Goal: Task Accomplishment & Management: Complete application form

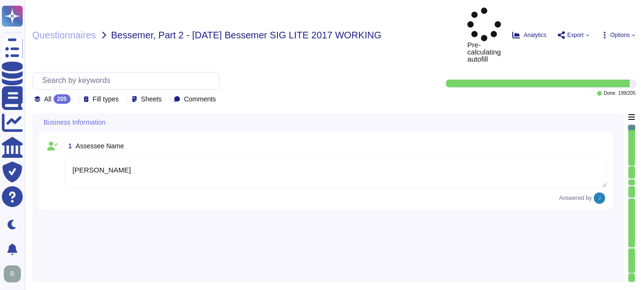
type textarea "[PERSON_NAME]"
type textarea "Regional Sales Director"
type textarea "Please contact our enterprise sales representative."
type textarea "[PERSON_NAME], Chief Compliance Officer"
type textarea "The date of the response is [DATE]."
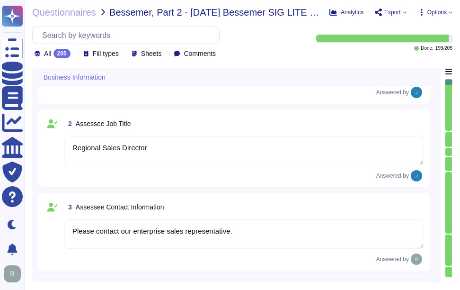
type textarea "Sectigo Limited"
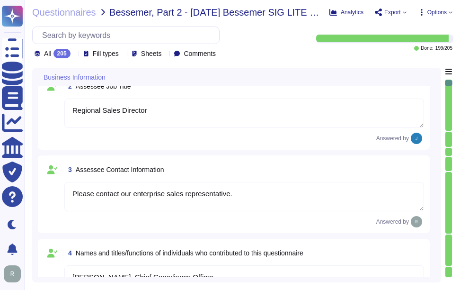
type textarea "Sectigo Limited"
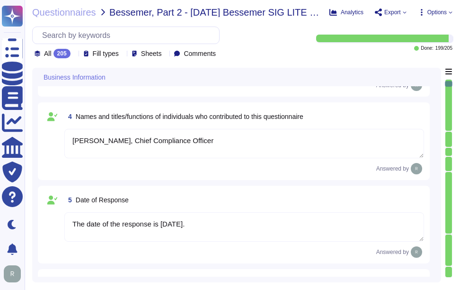
type textarea "We are a privately held company."
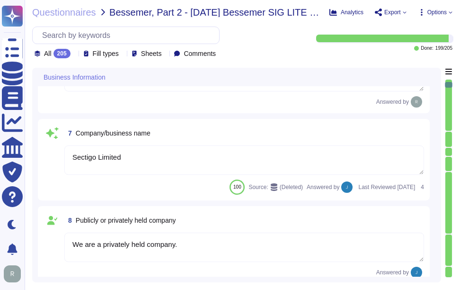
type textarea "N/A"
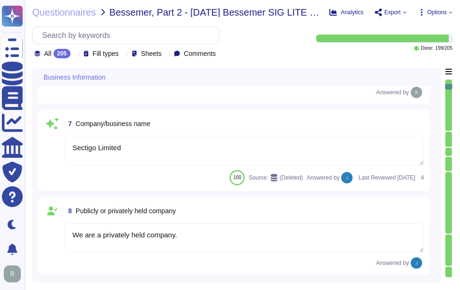
type textarea "The legal entity is a Private Limited company, and it is incorporated in the [G…"
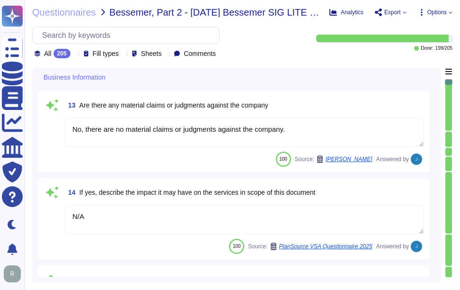
type textarea "Sectigo has been in business for more than 25 years."
type textarea "No, there are no material claims or judgments against the company."
type textarea "N/A"
type textarea "No, we have not had a data breach in the last 3 years. Additionally, we have no…"
type textarea "N/A"
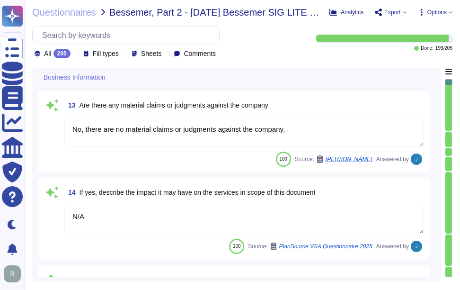
type textarea "No, none of Sectigo's third parties have access to our data, and we operate and…"
type textarea "N/A"
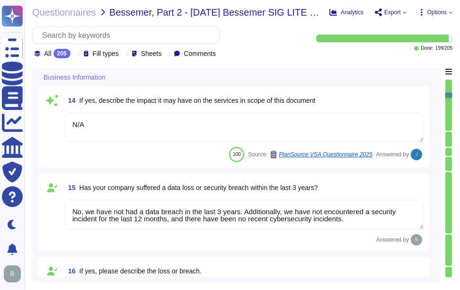
type textarea "No, the answers in this questionnaire pertain to multiple facilities and geogra…"
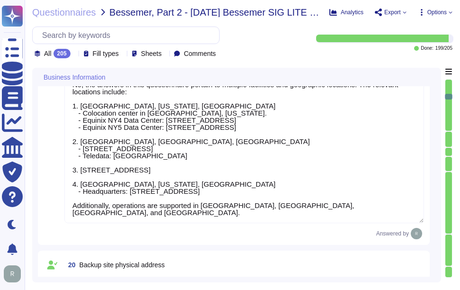
type textarea "The backup sites are located at the following physical addresses: 1. Secaucus, …"
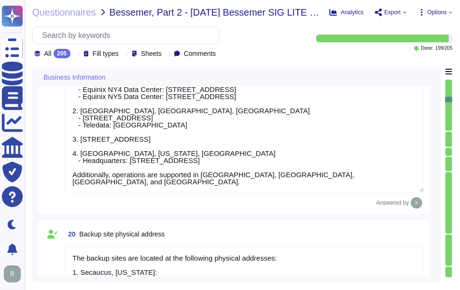
type textarea "Scoped Systems and Data are stored in the following locations: - Secaucus, [US_…"
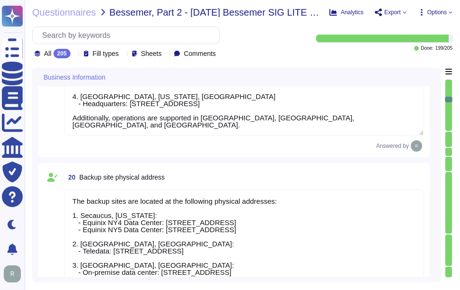
scroll to position [1751, 0]
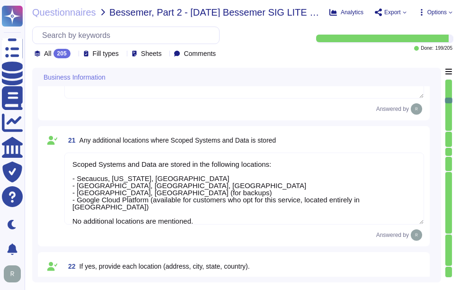
type textarea "Scoped Systems and Data are stored in the following locations: - Secaucus, [US_…"
type textarea "Yes, the answers to this questionnaire pertain specifically to the Software as …"
type textarea "Yes, we provide technology and software applications as part of our services. O…"
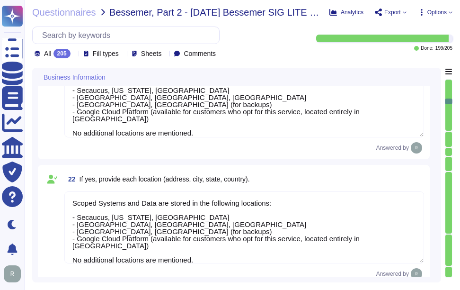
type textarea "Sectigo Certificate Manager. Digital certificates."
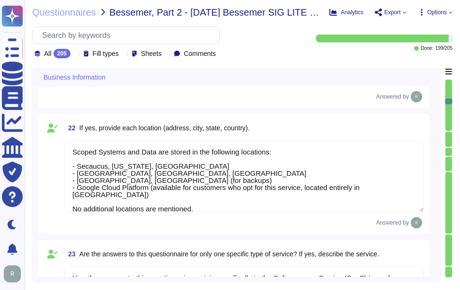
type textarea "All applications developed by Sectigo are covered by the Secure Software Develo…"
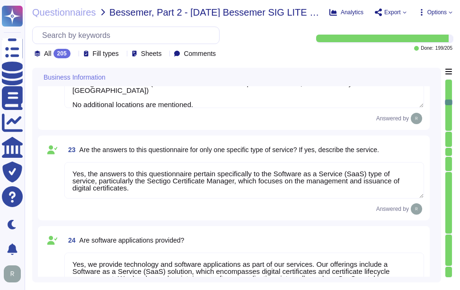
type textarea "- Software as a Service (SaaS) - Proprietary software for digital certificate m…"
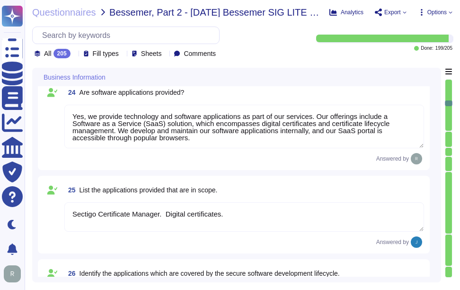
type textarea "N/A"
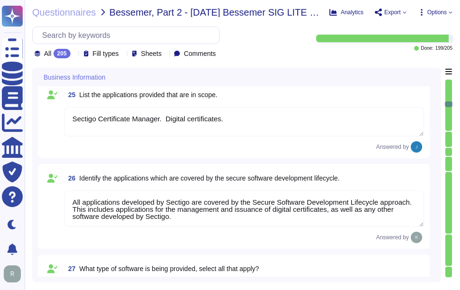
type textarea "Yes. We do develop software internally as part of our services."
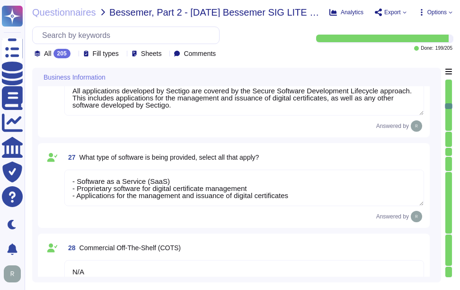
type textarea "Yes. Our GCP offering for [DEMOGRAPHIC_DATA] customers ensures that all custome…"
type textarea "N/A"
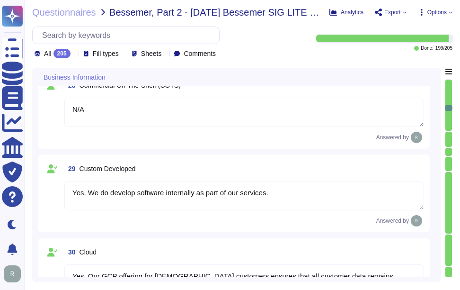
type textarea "We utilize open-source software and libraries in our solutions, and we routinel…"
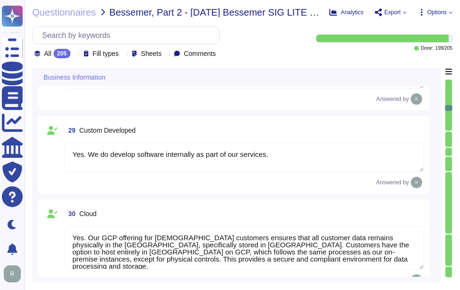
type textarea "None"
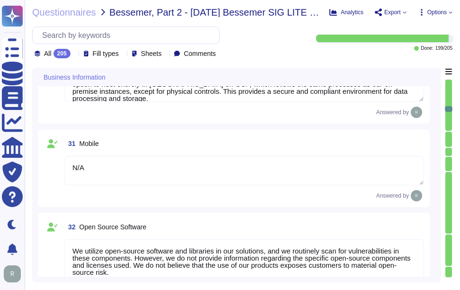
type textarea "Yes, there is a risk assessment program that has been approved by management, c…"
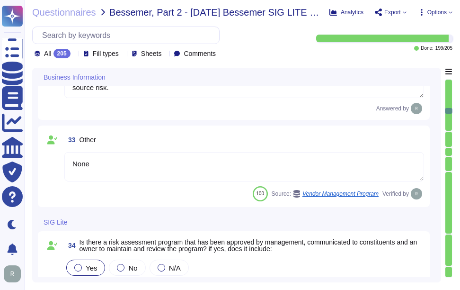
scroll to position [2934, 0]
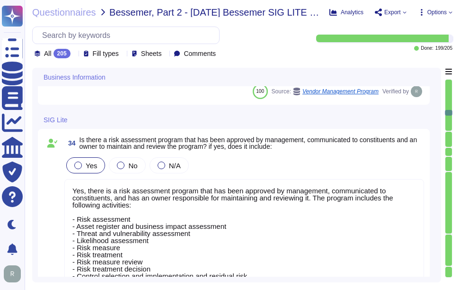
type textarea "Yes, Sectigo has a formal Risk Management process that includes the identificat…"
type textarea "Sectigo has a formalized risk governance plan that includes a comprehensive ris…"
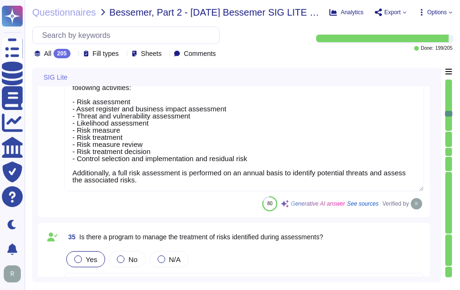
type textarea "Our organization has a formal risk management process that includes the identif…"
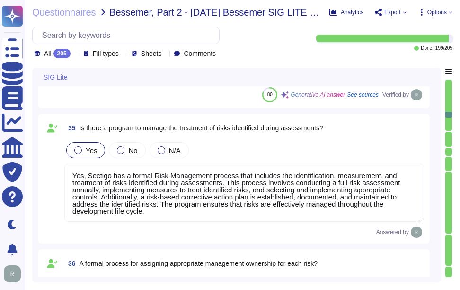
type textarea "Yes, we have a formal process and procedures in place for tracking the status o…"
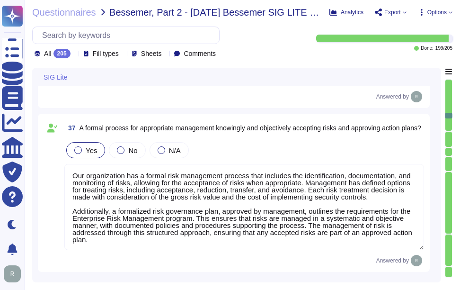
type textarea "Sectigo's enterprise risk management program includes several measures for defi…"
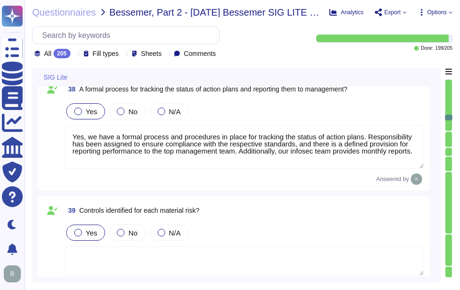
type textarea "No, subcontractors do not have access to scoped systems and data or processing …"
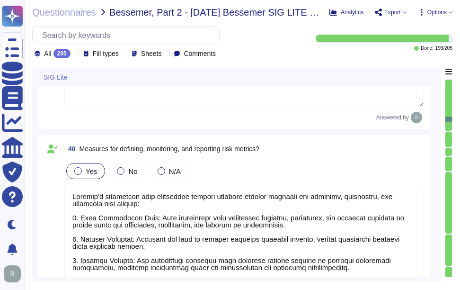
scroll to position [3881, 0]
type textarea "Yes, there is a documented vendor management process in place for the selection…"
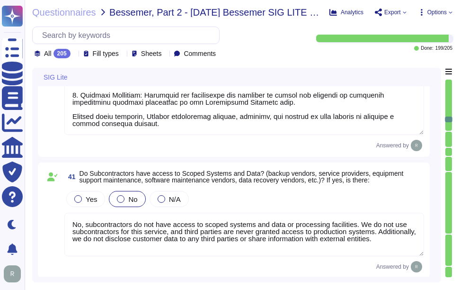
scroll to position [1, 0]
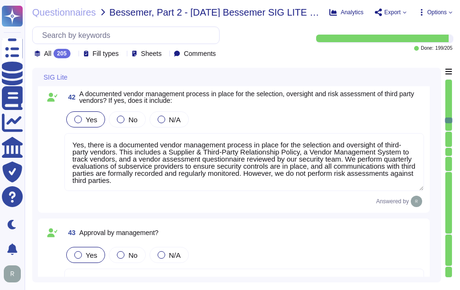
type textarea "Reassessment is carried out immediately if any components of the work situation…"
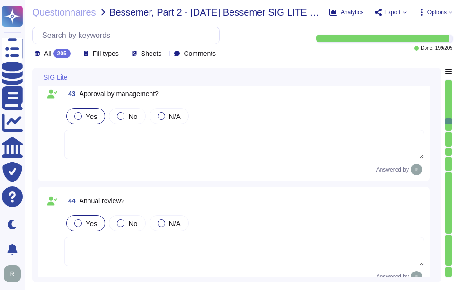
type textarea "Sectigo performs a review of supplier classifications and relationships as part…"
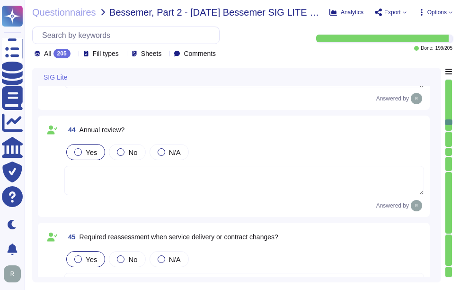
type textarea "All incidents shall be logged, with incidents tracked from the point of entry t…"
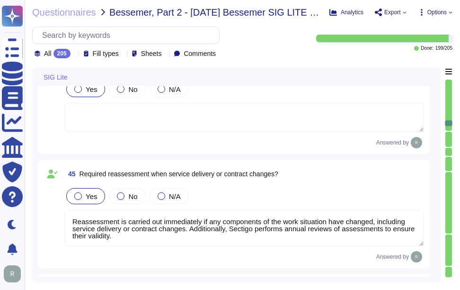
scroll to position [4449, 0]
type textarea "Yes, there is a vendor management program in place, which includes a Supplier &…"
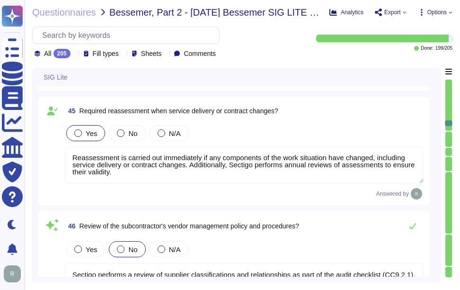
scroll to position [4543, 0]
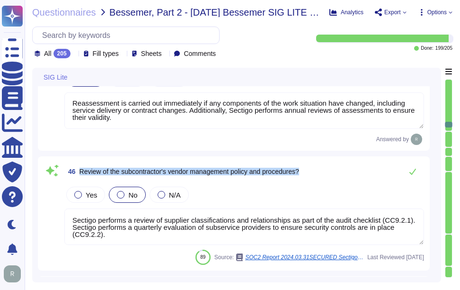
drag, startPoint x: 80, startPoint y: 171, endPoint x: 337, endPoint y: 174, distance: 256.5
click at [337, 174] on div "46 Review of the subcontractor's vendor management policy and procedures?" at bounding box center [244, 171] width 360 height 19
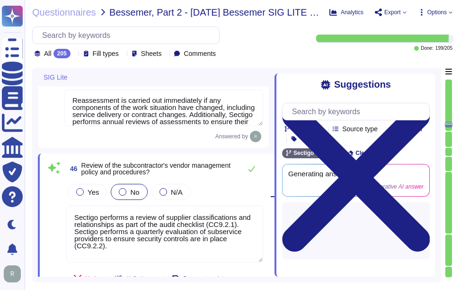
type textarea "Yes, there is a vendor management program in place, which includes a Supplier &…"
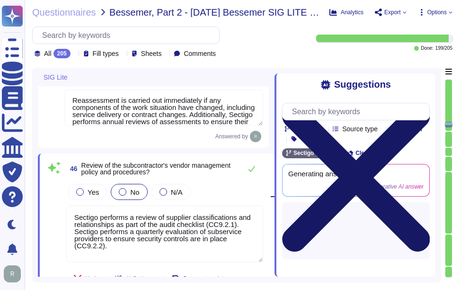
click at [427, 84] on icon at bounding box center [356, 177] width 148 height 197
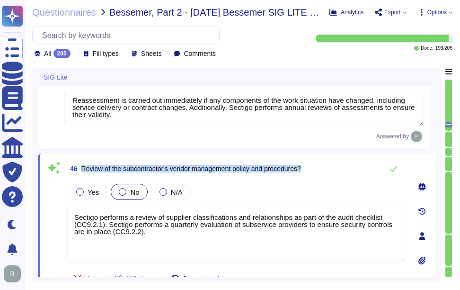
drag, startPoint x: 82, startPoint y: 167, endPoint x: 311, endPoint y: 168, distance: 229.5
click at [311, 168] on div "46 Review of the subcontractor's vendor management policy and procedures?" at bounding box center [235, 168] width 339 height 19
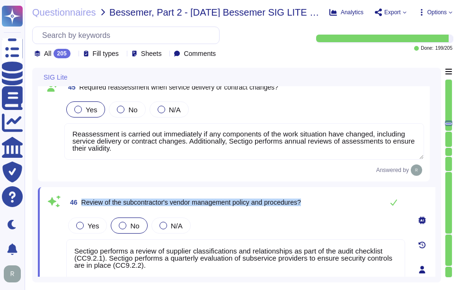
type textarea "Yes, there is a documented vendor management process in place for the selection…"
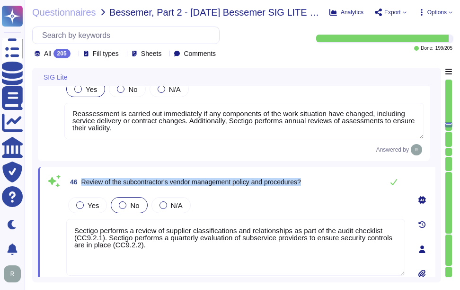
scroll to position [4535, 0]
type textarea "Yes, there is a vendor management program in place, which includes a Supplier &…"
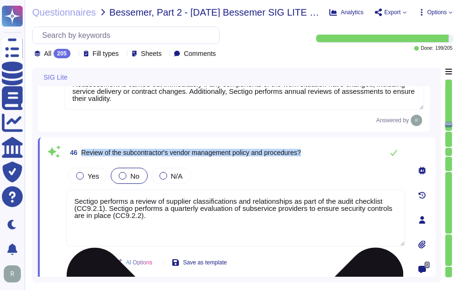
scroll to position [4582, 0]
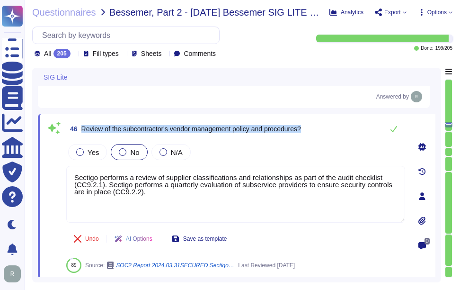
click at [133, 127] on span "Review of the subcontractor's vendor management policy and procedures?" at bounding box center [191, 129] width 220 height 8
drag, startPoint x: 81, startPoint y: 127, endPoint x: 318, endPoint y: 129, distance: 236.2
click at [318, 129] on div "46 Review of the subcontractor's vendor management policy and procedures?" at bounding box center [235, 128] width 339 height 19
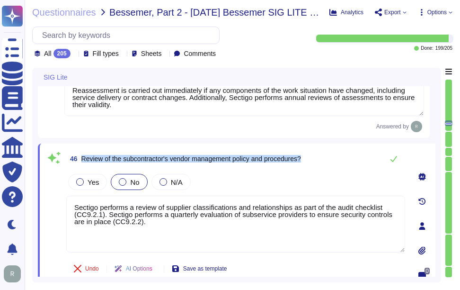
scroll to position [4487, 0]
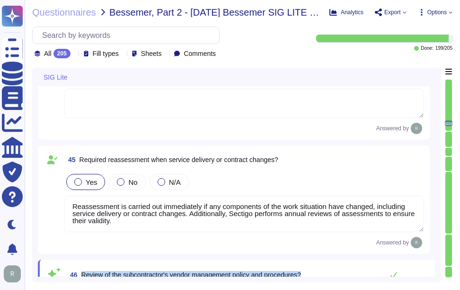
type textarea "Yes, there is a documented vendor management process in place for the selection…"
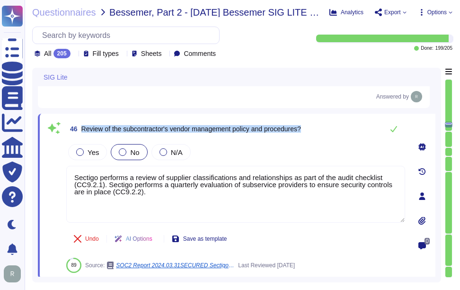
type textarea "Yes, there is a vendor management program in place, which includes a Supplier &…"
click at [163, 150] on div at bounding box center [163, 152] width 8 height 8
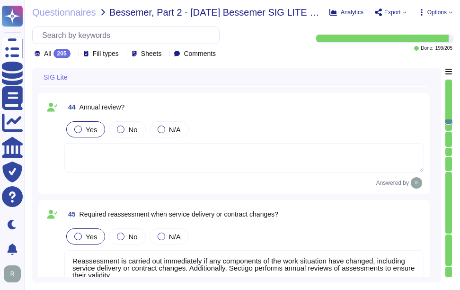
type textarea "Yes, there is a documented vendor management process in place for the selection…"
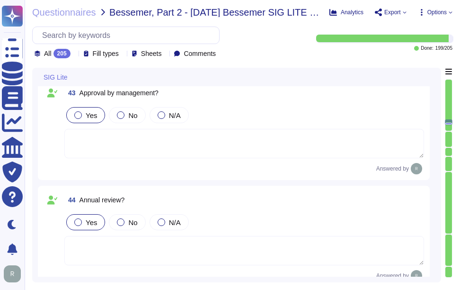
scroll to position [4300, 0]
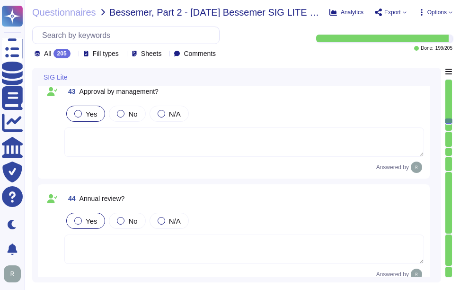
type textarea "No, subcontractors do not have access to scoped systems and data or processing …"
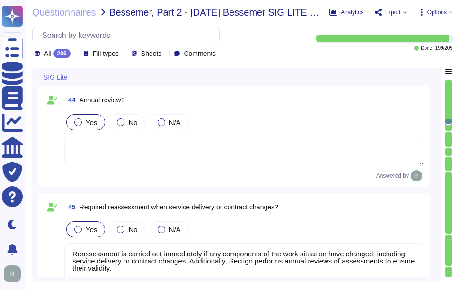
type textarea "All incidents shall be logged, with incidents tracked from the point of entry t…"
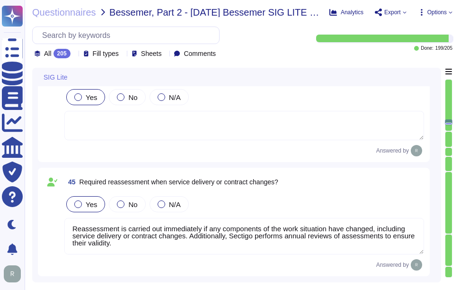
scroll to position [4617, 0]
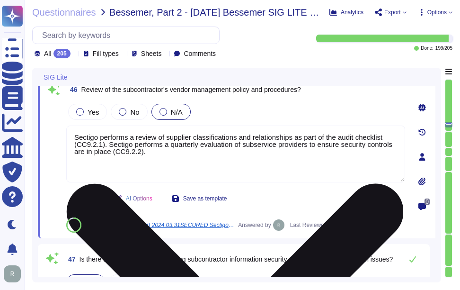
type textarea "Yes, there is a vendor management program in place, which includes a Supplier &…"
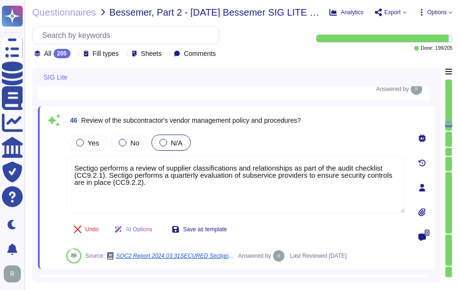
scroll to position [4564, 0]
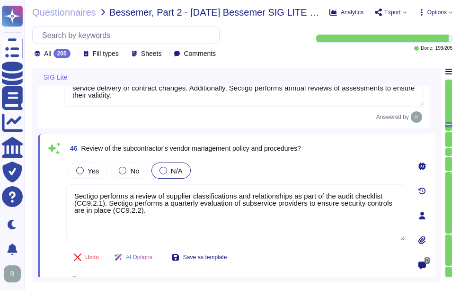
click at [277, 173] on div "Yes No N/A" at bounding box center [235, 170] width 339 height 20
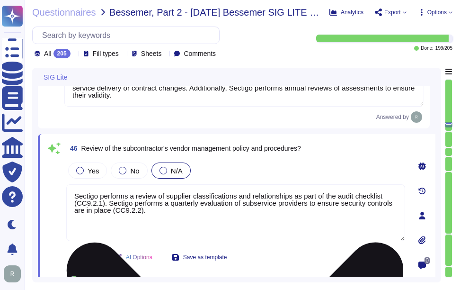
drag, startPoint x: 150, startPoint y: 213, endPoint x: 69, endPoint y: 200, distance: 82.5
click at [69, 200] on textarea "Sectigo performs a review of supplier classifications and relationships as part…" at bounding box center [235, 212] width 339 height 57
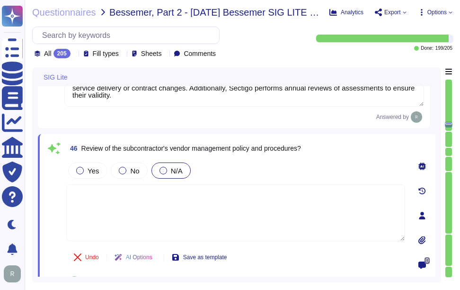
click at [325, 154] on div "46 Review of the subcontractor's vendor management policy and procedures?" at bounding box center [235, 148] width 339 height 17
click at [133, 232] on textarea at bounding box center [235, 212] width 339 height 57
paste textarea "Sectigo conducts a review of supplier classifications and relationships as part…"
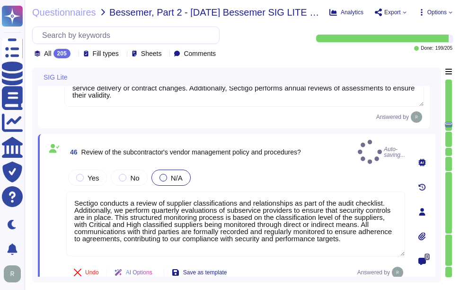
type textarea "Sectigo conducts a review of supplier classifications and relationships as part…"
click at [301, 168] on div "Yes No N/A" at bounding box center [235, 178] width 339 height 20
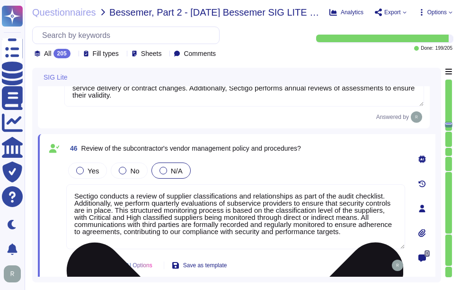
click at [75, 195] on textarea "Sectigo conducts a review of supplier classifications and relationships as part…" at bounding box center [235, 216] width 339 height 65
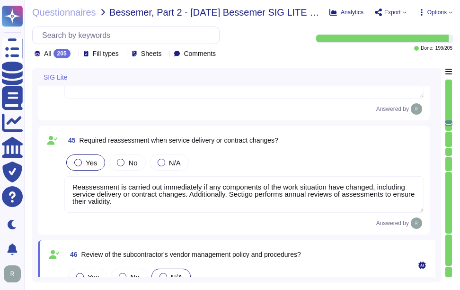
type textarea "Yes, there is a documented vendor management process in place for the selection…"
type textarea "Yes, there is a vendor management program in place, which includes a Supplier &…"
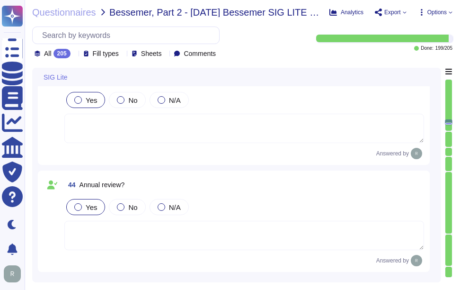
type textarea "No, subcontractors do not have access to scoped systems and data or processing …"
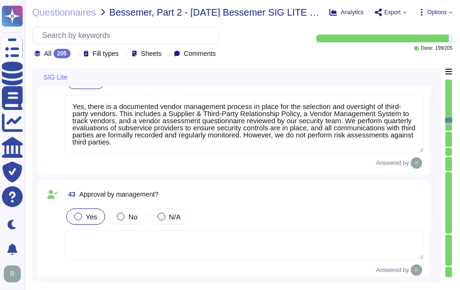
type textarea "Sectigo's enterprise risk management program includes several measures for defi…"
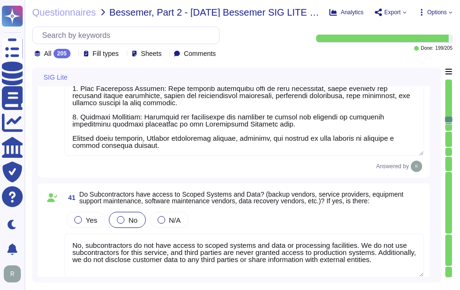
scroll to position [3937, 0]
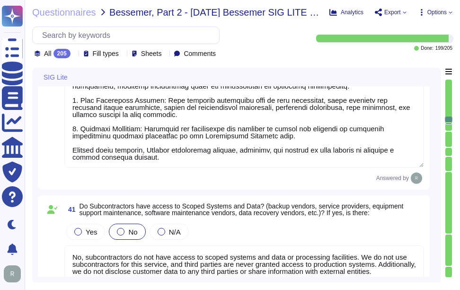
drag, startPoint x: 357, startPoint y: 258, endPoint x: 383, endPoint y: 263, distance: 26.5
click at [383, 263] on textarea "No, subcontractors do not have access to scoped systems and data or processing …" at bounding box center [244, 267] width 360 height 44
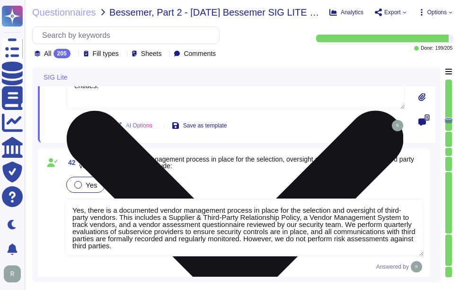
type textarea "Reassessment is carried out immediately if any components of the work situation…"
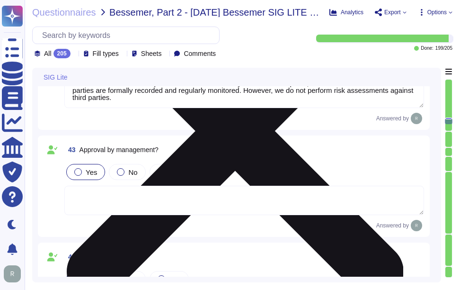
type textarea "Sectigo conducts a review of supplier classifications and relationships as part…"
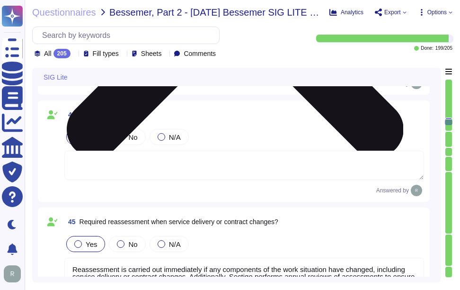
type textarea "All incidents shall be logged, with incidents tracked from the point of entry t…"
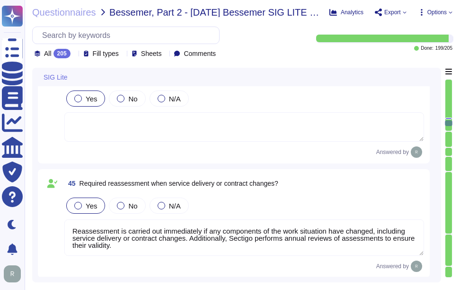
scroll to position [4505, 0]
type textarea "Yes, there is a vendor management program in place, which includes a Supplier &…"
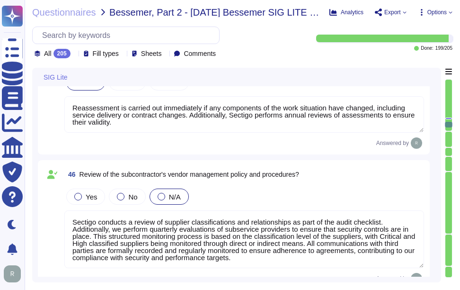
scroll to position [4599, 0]
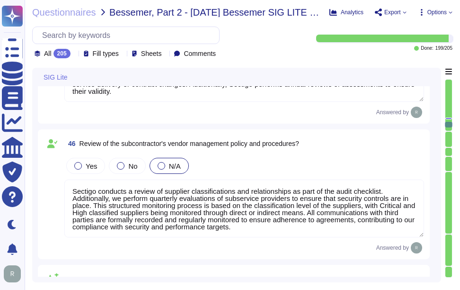
click at [73, 193] on textarea "Sectigo conducts a review of supplier classifications and relationships as part…" at bounding box center [244, 208] width 360 height 58
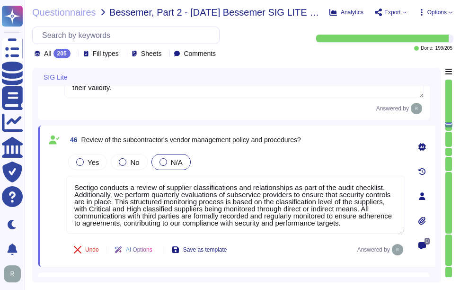
type textarea "Yes, there is a vendor management program in place, which includes a Supplier &…"
paste textarea "We do not use subcontractors for this service, and third parties are never gran…"
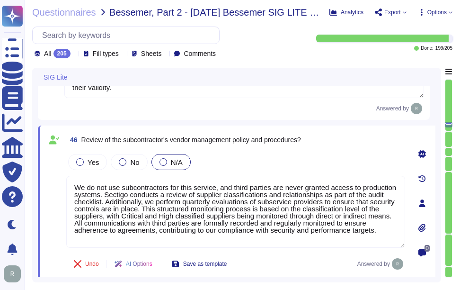
scroll to position [1, 0]
drag, startPoint x: 182, startPoint y: 211, endPoint x: 257, endPoint y: 252, distance: 86.4
click at [257, 252] on div "46 Review of the subcontractor's vendor management policy and procedures? Yes N…" at bounding box center [225, 203] width 360 height 144
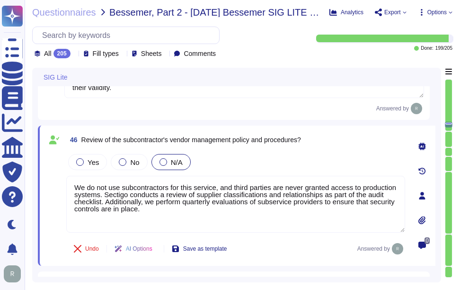
type textarea "We do not use subcontractors for this service, and third parties are never gran…"
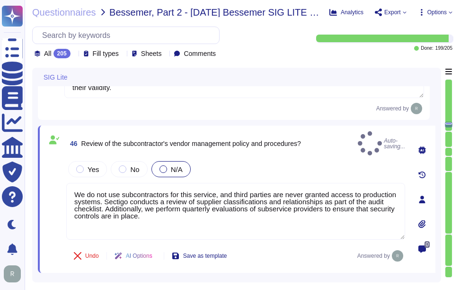
click at [285, 161] on div "Yes No N/A" at bounding box center [235, 169] width 339 height 20
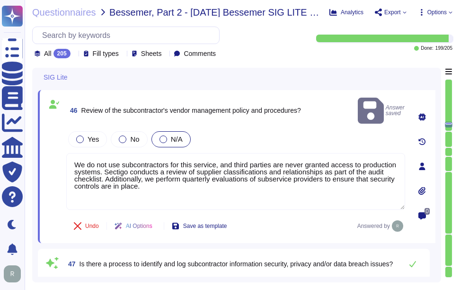
type textarea "No, external parties, including third party vendors, do not have access to scop…"
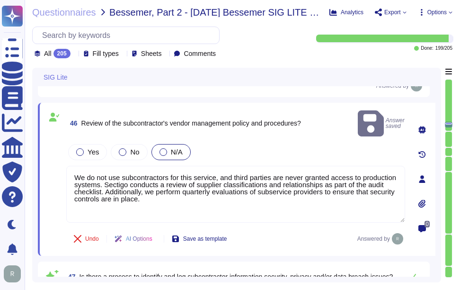
scroll to position [4598, 0]
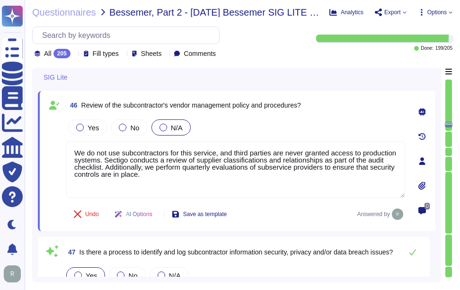
type textarea "No, external parties, including third party vendors, do not have access to scop…"
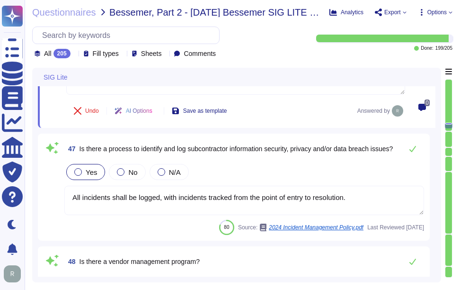
type textarea "Yes, our information security policies align with industry standards, specifica…"
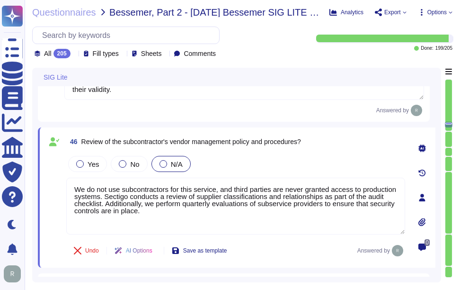
click at [285, 161] on div "Yes No N/A" at bounding box center [235, 164] width 339 height 20
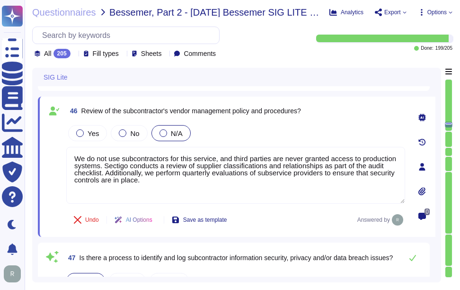
type textarea "No, external parties, including third party vendors, do not have access to scop…"
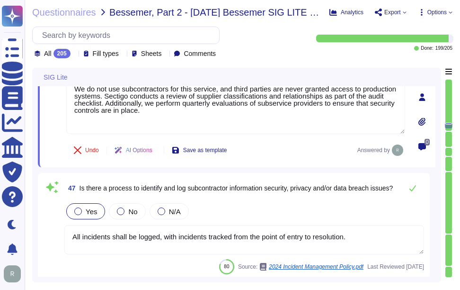
scroll to position [4740, 0]
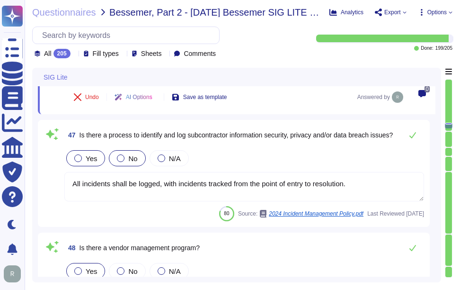
type textarea "Yes, our information security policies align with industry standards, specifica…"
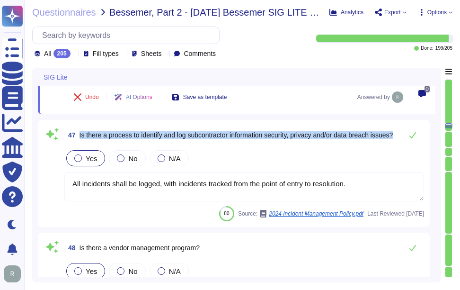
drag, startPoint x: 79, startPoint y: 131, endPoint x: 142, endPoint y: 142, distance: 63.4
click at [142, 142] on span "47 Is there a process to identify and log subcontractor information security, p…" at bounding box center [228, 134] width 328 height 17
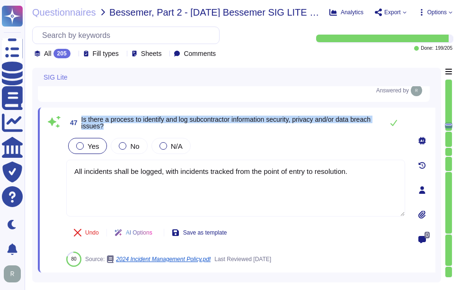
drag, startPoint x: 82, startPoint y: 117, endPoint x: 141, endPoint y: 125, distance: 59.7
click at [141, 125] on span "Is there a process to identify and log subcontractor information security, priv…" at bounding box center [229, 122] width 297 height 13
click at [163, 145] on div at bounding box center [163, 146] width 8 height 8
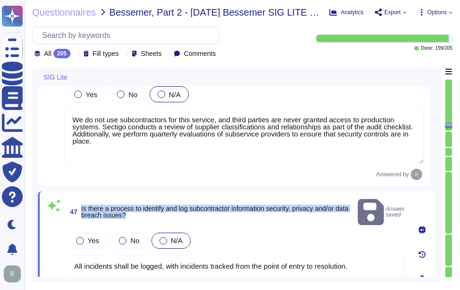
scroll to position [4645, 0]
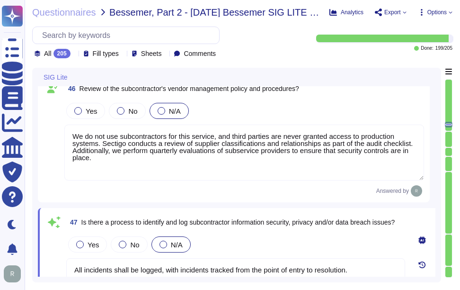
drag, startPoint x: 72, startPoint y: 133, endPoint x: 98, endPoint y: 143, distance: 28.0
click at [98, 143] on textarea "We do not use subcontractors for this service, and third parties are never gran…" at bounding box center [244, 152] width 360 height 56
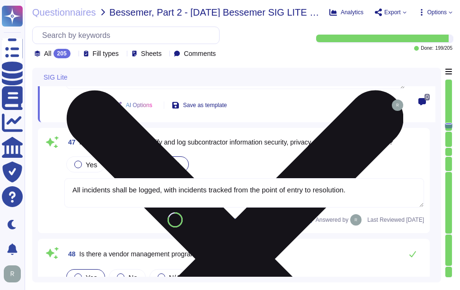
scroll to position [4740, 0]
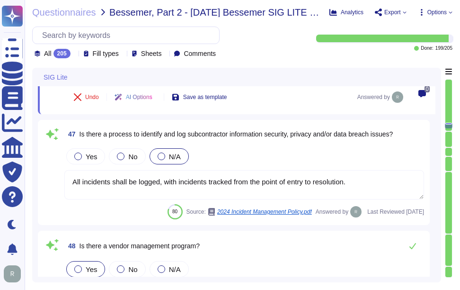
type textarea "Yes, our information security policies align with industry standards, specifica…"
click at [183, 179] on textarea "All incidents shall be logged, with incidents tracked from the point of entry t…" at bounding box center [244, 184] width 360 height 29
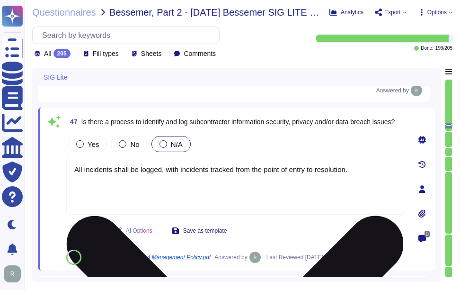
click at [183, 179] on textarea "All incidents shall be logged, with incidents tracked from the point of entry t…" at bounding box center [235, 186] width 339 height 57
paste textarea "We do not use subcontractors for this service, and third parties are never gran…"
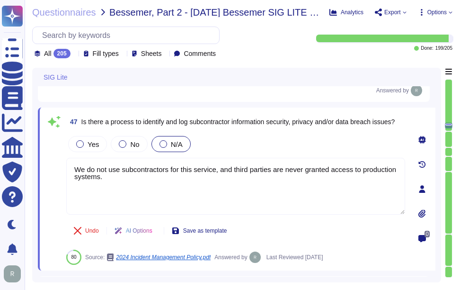
type textarea "We do not use subcontractors for this service, and third parties are never gran…"
click at [302, 152] on div "Yes No N/A" at bounding box center [235, 144] width 339 height 20
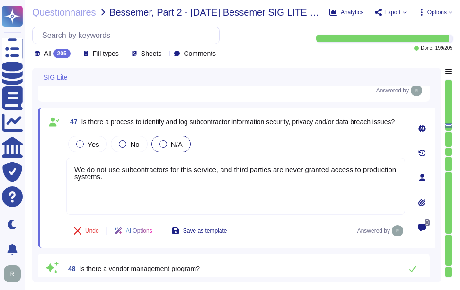
click at [291, 146] on div "Yes No N/A" at bounding box center [235, 144] width 339 height 20
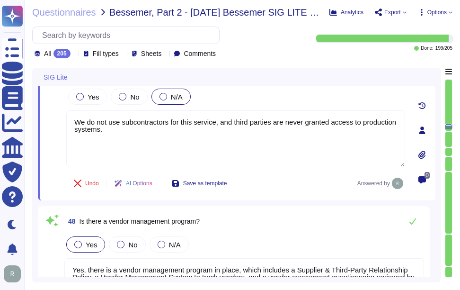
type textarea "Yes, our information security policies align with industry standards, specifica…"
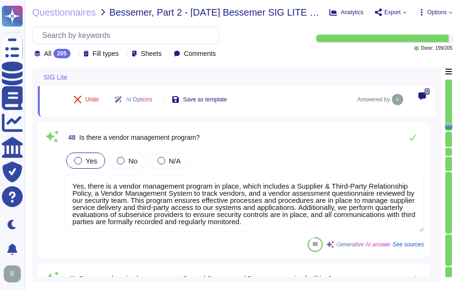
scroll to position [4882, 0]
type textarea "Yes, regular privacy risk assessments are conducted as part of our formal priva…"
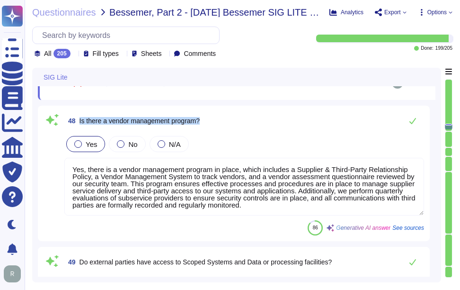
drag, startPoint x: 79, startPoint y: 119, endPoint x: 238, endPoint y: 119, distance: 159.5
click at [238, 119] on div "48 Is there a vendor management program?" at bounding box center [244, 120] width 360 height 19
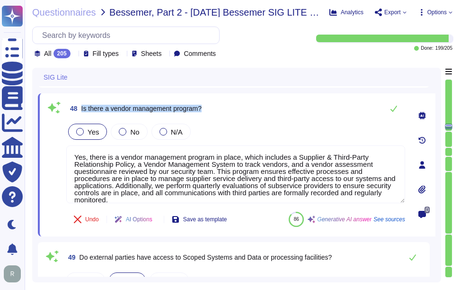
drag, startPoint x: 80, startPoint y: 106, endPoint x: 223, endPoint y: 106, distance: 142.5
click at [223, 106] on div "48 Is there a vendor management program?" at bounding box center [235, 108] width 339 height 19
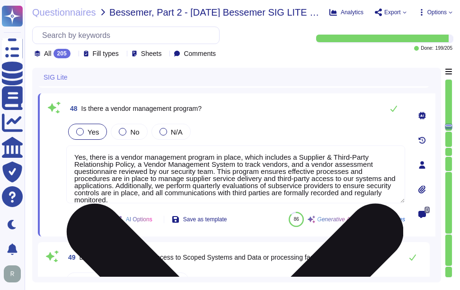
click at [265, 173] on textarea "Yes, there is a vendor management program in place, which includes a Supplier &…" at bounding box center [235, 174] width 339 height 58
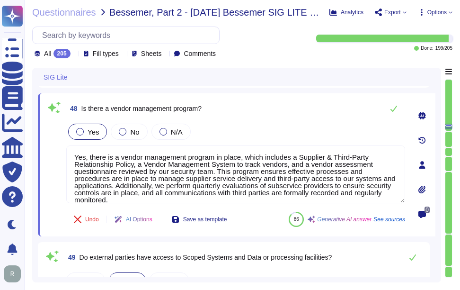
paste textarea ". This program includes a Supplier & Third-Party Relationship Policy, a Vendor …"
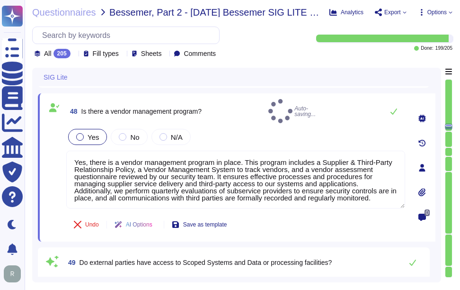
type textarea "Yes, there is a vendor management program in place. This program includes a Sup…"
click at [299, 120] on div "48 Is there a vendor management program? Auto-saving... Yes No N/A Yes, there i…" at bounding box center [225, 167] width 360 height 137
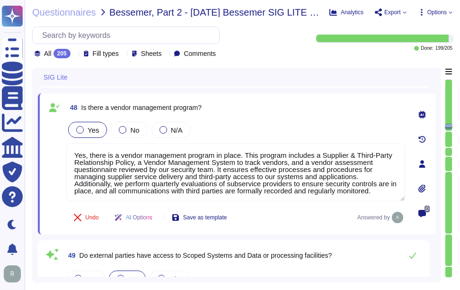
click at [315, 113] on div "48 Is there a vendor management program?" at bounding box center [235, 107] width 339 height 17
click at [293, 113] on div "48 Is there a vendor management program?" at bounding box center [235, 107] width 339 height 17
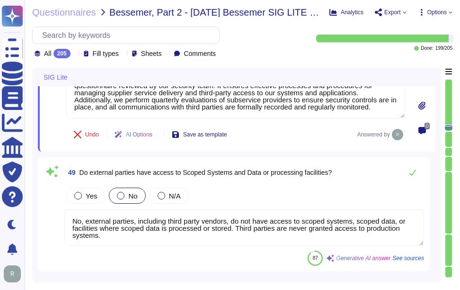
type textarea "Yes, privacy risks are identified, associated mitigation plans are documented, …"
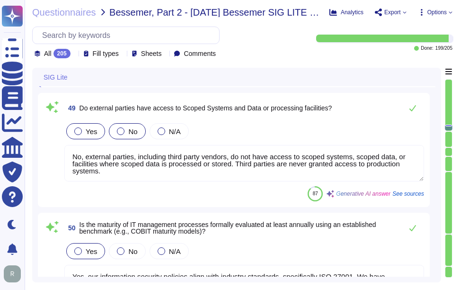
scroll to position [5024, 0]
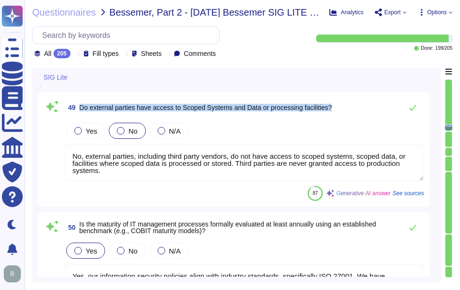
drag, startPoint x: 80, startPoint y: 104, endPoint x: 336, endPoint y: 98, distance: 256.6
click at [336, 98] on div "49 Do external parties have access to Scoped Systems and Data or processing fac…" at bounding box center [244, 107] width 360 height 19
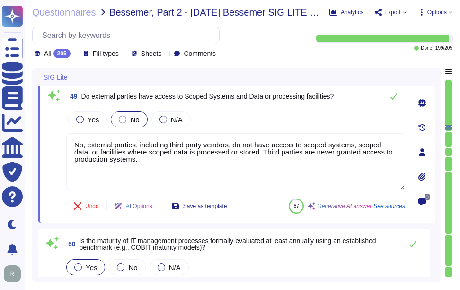
type textarea "Yes, privacy risks are identified, associated mitigation plans are documented, …"
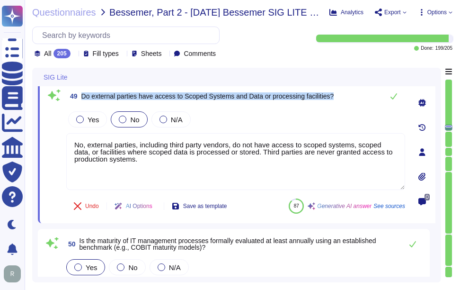
drag, startPoint x: 81, startPoint y: 95, endPoint x: 353, endPoint y: 94, distance: 271.6
click at [353, 94] on div "49 Do external parties have access to Scoped Systems and Data or processing fac…" at bounding box center [235, 96] width 339 height 19
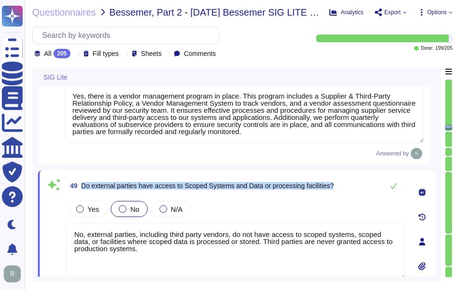
scroll to position [4917, 0]
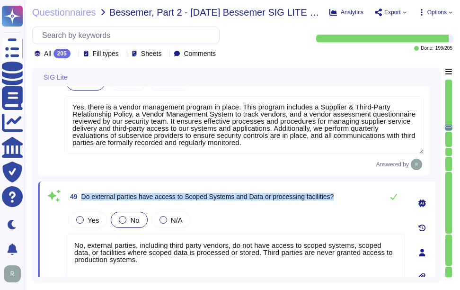
type textarea "We do not use subcontractors for this service, and third parties are never gran…"
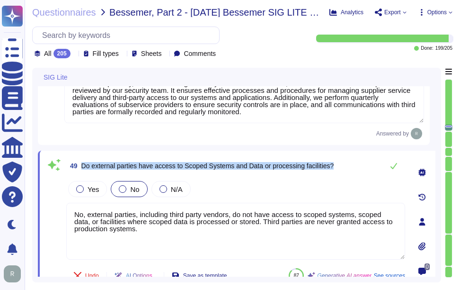
scroll to position [4964, 0]
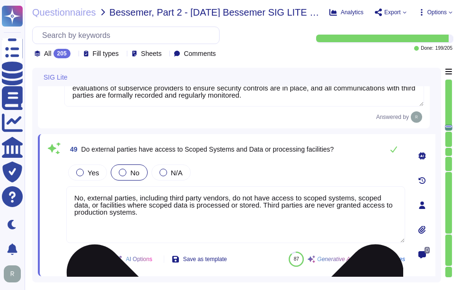
click at [144, 212] on textarea "No, external parties, including third party vendors, do not have access to scop…" at bounding box center [235, 214] width 339 height 57
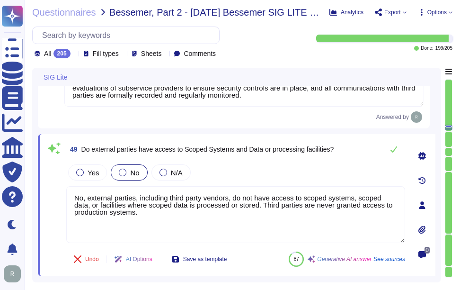
paste textarea "do not have access to scoped systems, scoped data, or facilities where scoped d…"
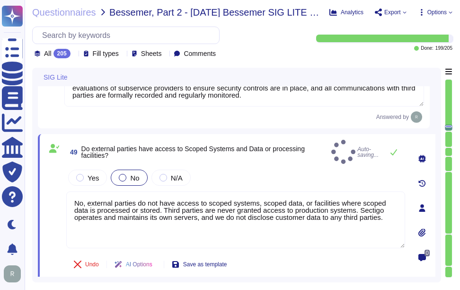
type textarea "No, external parties do not have access to scoped systems, scoped data, or faci…"
click at [299, 170] on div "Yes No N/A" at bounding box center [235, 178] width 339 height 20
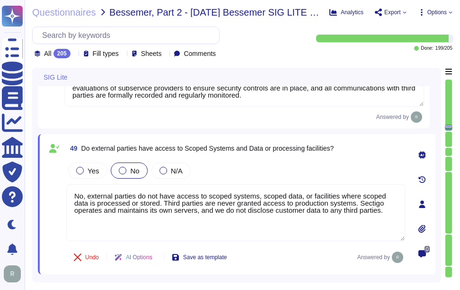
click at [285, 175] on div "Yes No N/A" at bounding box center [235, 170] width 339 height 20
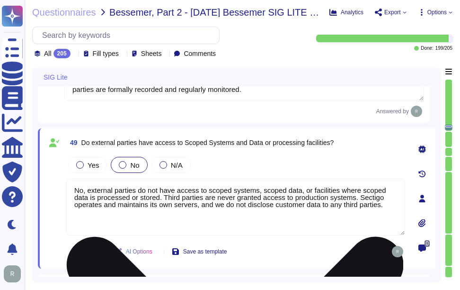
type textarea "Yes, privacy risks are identified, associated mitigation plans are documented, …"
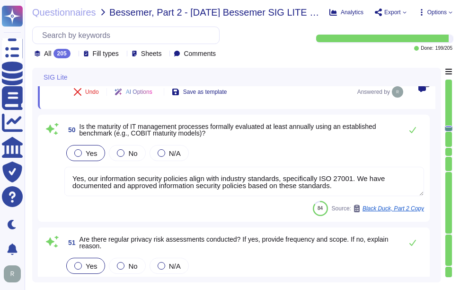
type textarea "Yes, reasonable resources are allocated to mitigating identified privacy risks,…"
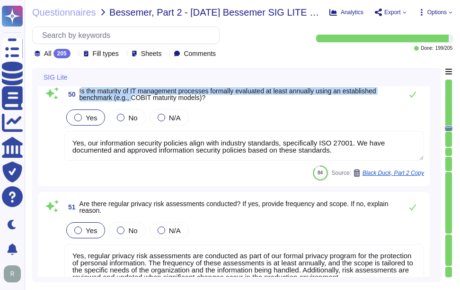
drag, startPoint x: 81, startPoint y: 90, endPoint x: 132, endPoint y: 100, distance: 51.5
click at [132, 100] on span "Is the maturity of IT management processes formally evaluated at least annually…" at bounding box center [228, 94] width 297 height 14
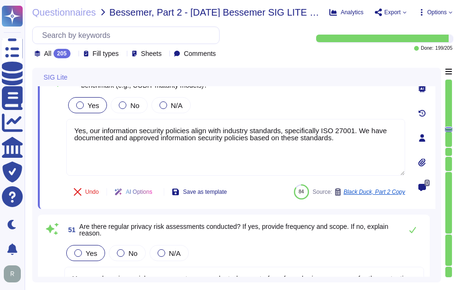
type textarea "Yes, reasonable resources are allocated to mitigating identified privacy risks,…"
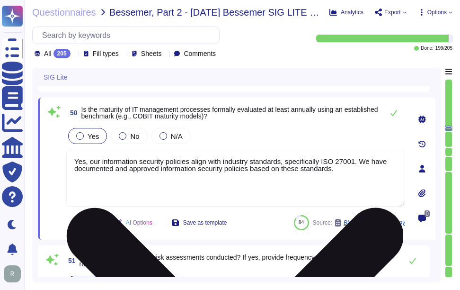
scroll to position [5106, 0]
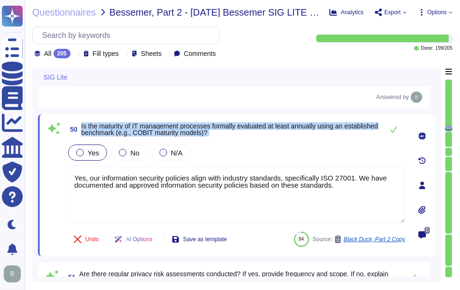
drag, startPoint x: 82, startPoint y: 125, endPoint x: 391, endPoint y: 147, distance: 310.3
click at [391, 147] on div "50 Is the maturity of IT management processes formally evaluated at least annua…" at bounding box center [225, 185] width 360 height 131
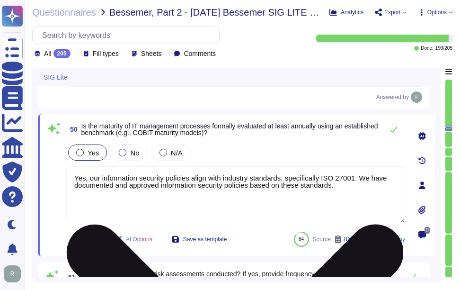
click at [203, 201] on textarea "Yes, our information security policies align with industry standards, specifica…" at bounding box center [235, 194] width 339 height 57
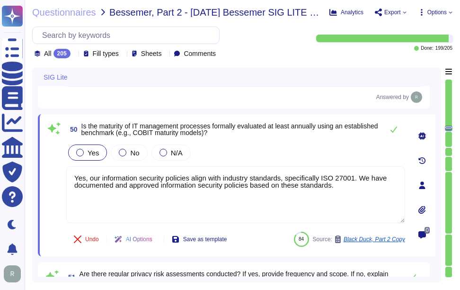
paste textarea "and privacy policies align with industry standards, specifically ISO 27001. We …"
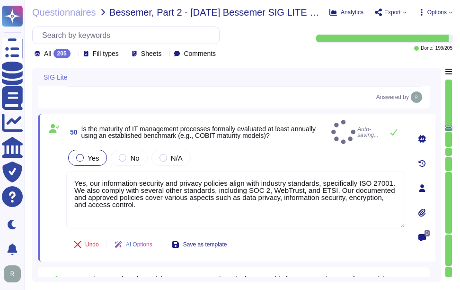
type textarea "Yes, our information security and privacy policies align with industry standard…"
click at [340, 148] on div "Yes No N/A" at bounding box center [235, 158] width 339 height 20
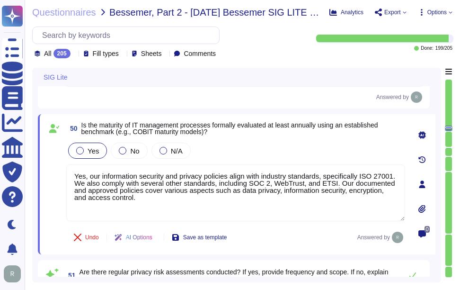
click at [247, 160] on div "Yes No N/A" at bounding box center [235, 151] width 339 height 20
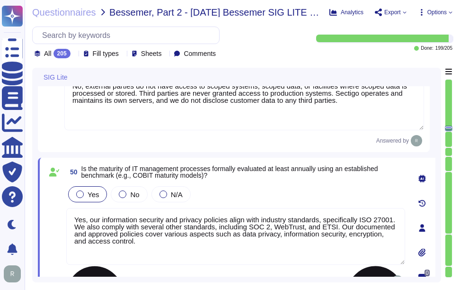
type textarea "We do not use subcontractors for this service, and third parties are never gran…"
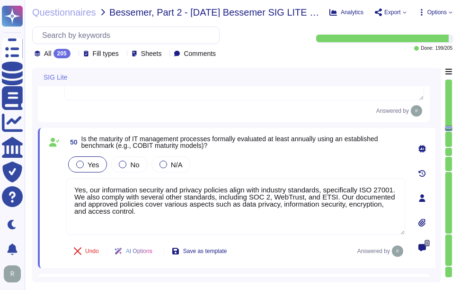
scroll to position [5079, 0]
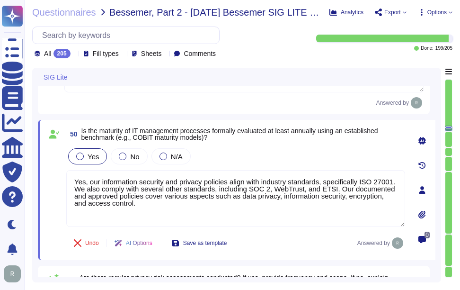
click at [277, 161] on div "Yes No N/A" at bounding box center [235, 156] width 339 height 20
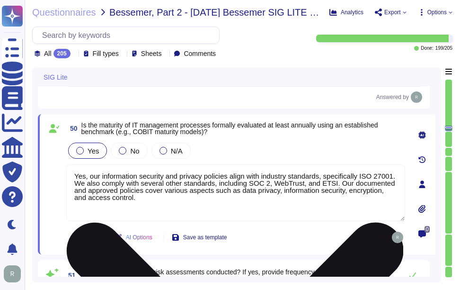
type textarea "Yes, reasonable resources are allocated to mitigating identified privacy risks,…"
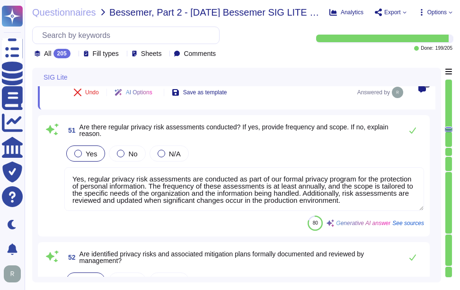
scroll to position [5221, 0]
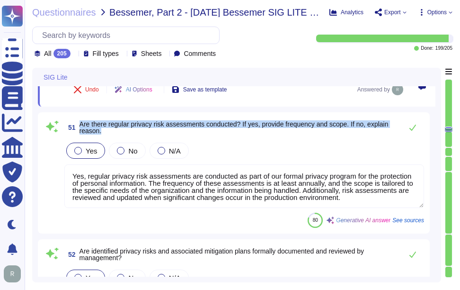
drag, startPoint x: 80, startPoint y: 122, endPoint x: 115, endPoint y: 132, distance: 37.0
click at [115, 132] on span "Are there regular privacy risk assessments conducted? If yes, provide frequency…" at bounding box center [239, 127] width 318 height 13
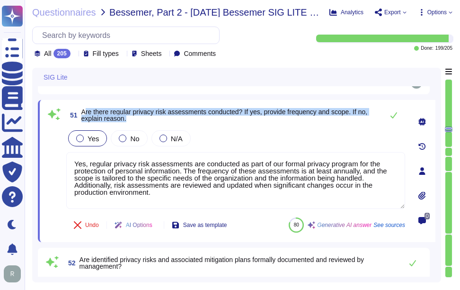
drag, startPoint x: 84, startPoint y: 111, endPoint x: 135, endPoint y: 120, distance: 51.9
click at [135, 120] on span "Are there regular privacy risk assessments conducted? If yes, provide frequency…" at bounding box center [229, 114] width 297 height 13
drag, startPoint x: 135, startPoint y: 120, endPoint x: 143, endPoint y: 117, distance: 8.7
click at [143, 117] on span "51 Are there regular privacy risk assessments conducted? If yes, provide freque…" at bounding box center [222, 114] width 312 height 17
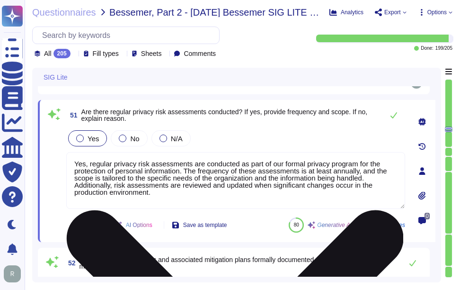
click at [195, 180] on textarea "Yes, regular privacy risk assessments are conducted as part of our formal priva…" at bounding box center [235, 180] width 339 height 57
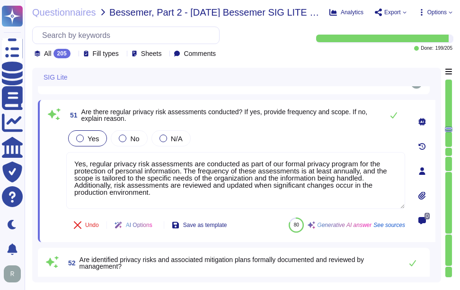
paste textarea ". A full risk assessment is performed annually to identify potential threats to…"
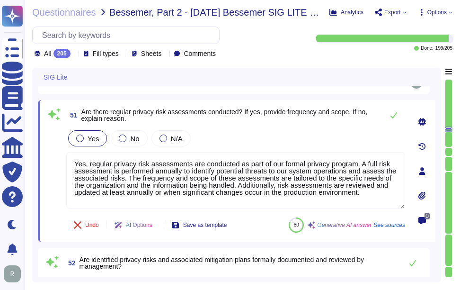
type textarea "Yes, regular privacy risk assessments are conducted as part of our formal priva…"
click at [285, 141] on div "Yes No N/A" at bounding box center [235, 138] width 339 height 20
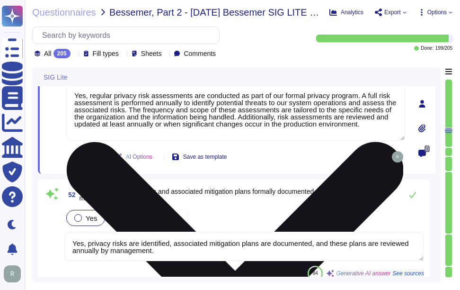
scroll to position [5316, 0]
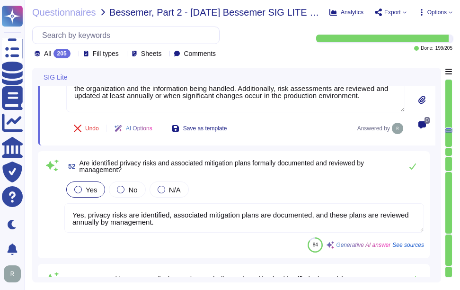
type textarea "Yes, risks are identified, documented, and tracked to remediation, which indica…"
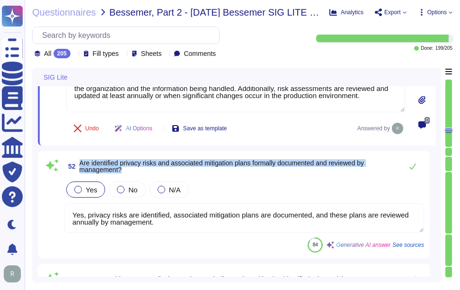
drag, startPoint x: 80, startPoint y: 159, endPoint x: 129, endPoint y: 172, distance: 50.4
click at [129, 172] on span "Are identified privacy risks and associated mitigation plans formally documente…" at bounding box center [239, 165] width 318 height 13
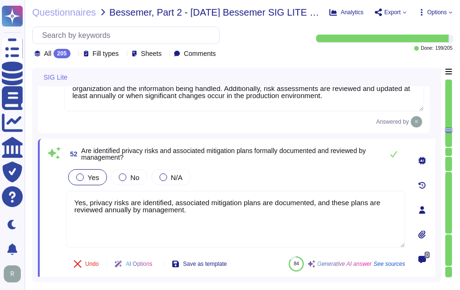
click at [294, 152] on span "Are identified privacy risks and associated mitigation plans formally documente…" at bounding box center [223, 154] width 285 height 14
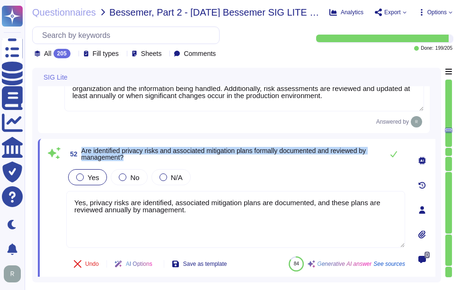
drag, startPoint x: 83, startPoint y: 149, endPoint x: 127, endPoint y: 156, distance: 45.0
click at [127, 156] on span "Are identified privacy risks and associated mitigation plans formally documente…" at bounding box center [229, 153] width 297 height 13
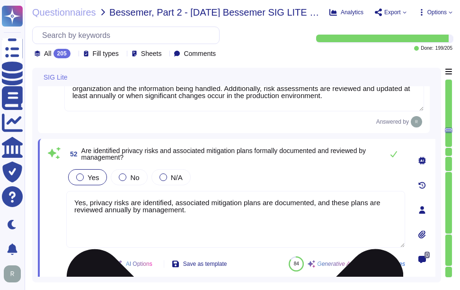
click at [304, 235] on textarea "Yes, privacy risks are identified, associated mitigation plans are documented, …" at bounding box center [235, 219] width 339 height 57
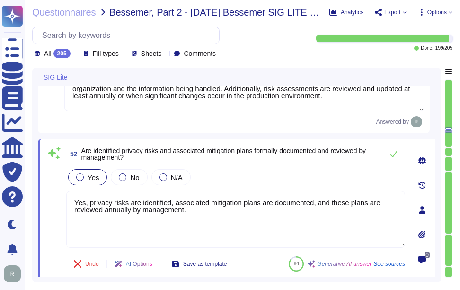
paste textarea "Additionally, risks are prioritized by risk and data type, and the associated c…"
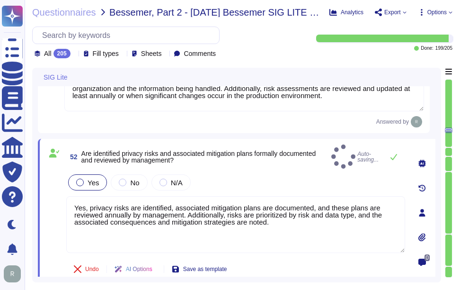
type textarea "Yes, privacy risks are identified, associated mitigation plans are documented, …"
click at [315, 180] on div "Yes No N/A" at bounding box center [235, 182] width 339 height 20
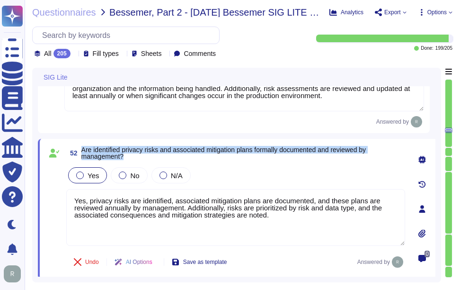
drag, startPoint x: 82, startPoint y: 148, endPoint x: 169, endPoint y: 157, distance: 87.5
click at [169, 157] on span "Are identified privacy risks and associated mitigation plans formally documente…" at bounding box center [243, 152] width 324 height 13
drag, startPoint x: 169, startPoint y: 157, endPoint x: 97, endPoint y: 151, distance: 72.1
click at [97, 151] on span "Are identified privacy risks and associated mitigation plans formally documente…" at bounding box center [223, 153] width 285 height 14
drag, startPoint x: 81, startPoint y: 148, endPoint x: 133, endPoint y: 157, distance: 51.9
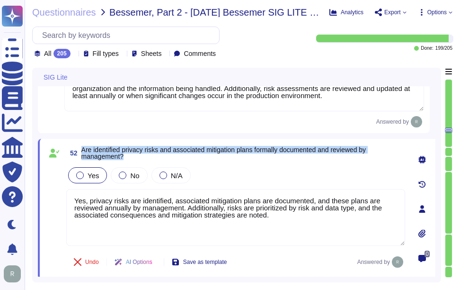
click at [133, 157] on span "Are identified privacy risks and associated mitigation plans formally documente…" at bounding box center [243, 152] width 324 height 13
click at [304, 161] on div "52 Are identified privacy risks and associated mitigation plans formally docume…" at bounding box center [225, 208] width 360 height 129
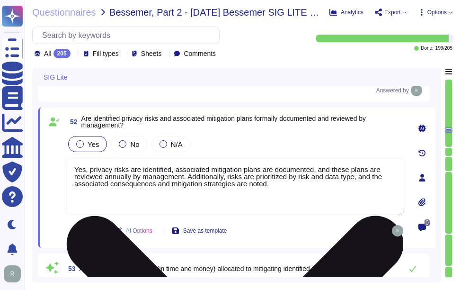
type textarea "Yes, risks are identified, documented, and tracked to remediation, which indica…"
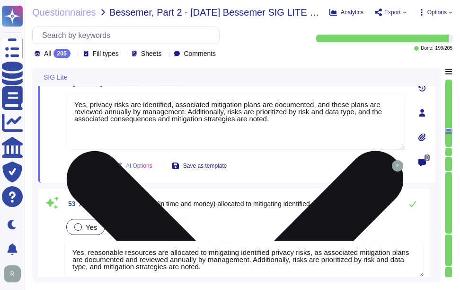
scroll to position [5458, 0]
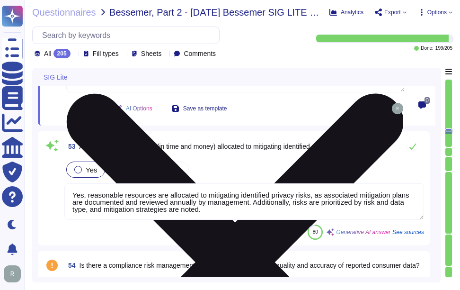
type textarea "Yes, there is an information security policy that has been approved by manageme…"
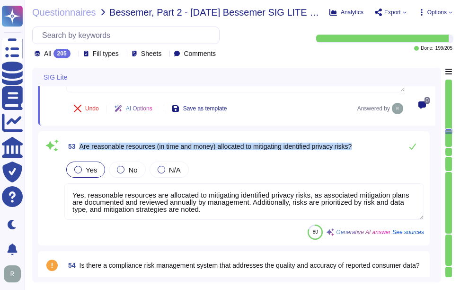
drag, startPoint x: 80, startPoint y: 148, endPoint x: 370, endPoint y: 147, distance: 290.6
click at [370, 147] on div "53 Are reasonable resources (in time and money) allocated to mitigating identif…" at bounding box center [244, 146] width 360 height 19
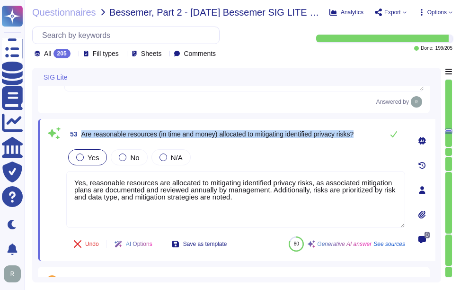
type textarea "Yes, there is an information security policy that has been approved by manageme…"
drag, startPoint x: 82, startPoint y: 133, endPoint x: 366, endPoint y: 134, distance: 283.5
click at [366, 134] on div "53 Are reasonable resources (in time and money) allocated to mitigating identif…" at bounding box center [235, 133] width 339 height 19
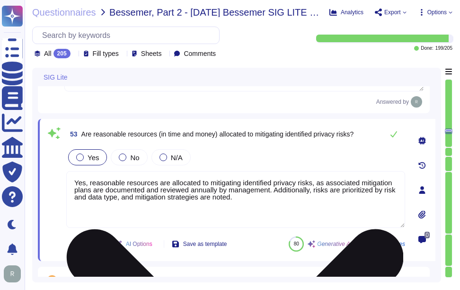
click at [256, 200] on textarea "Yes, reasonable resources are allocated to mitigating identified privacy risks,…" at bounding box center [235, 199] width 339 height 57
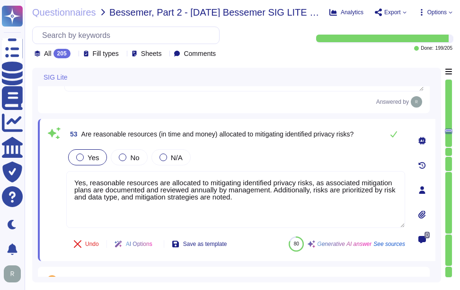
paste textarea ". Mitigation plans are documented and reviewed annually by management, and risk…"
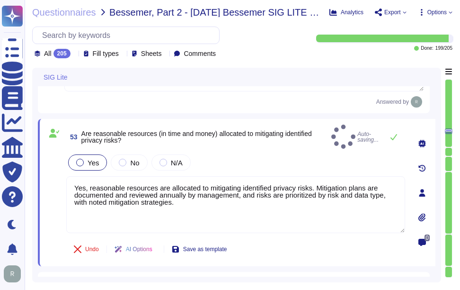
type textarea "Yes, reasonable resources are allocated to mitigating identified privacy risks.…"
click at [268, 156] on div "Yes No N/A" at bounding box center [235, 162] width 339 height 20
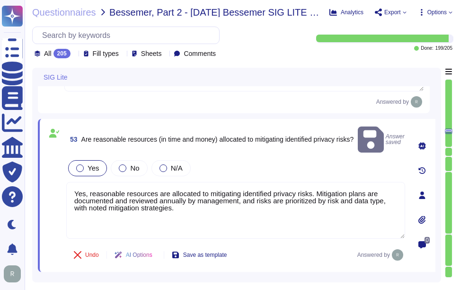
click at [281, 158] on div "Yes No N/A" at bounding box center [235, 168] width 339 height 20
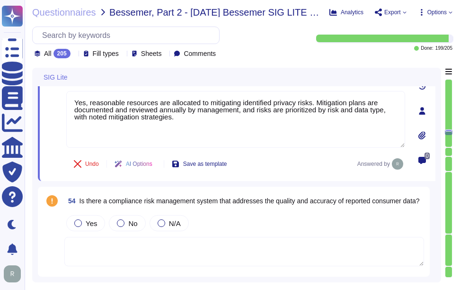
scroll to position [5553, 0]
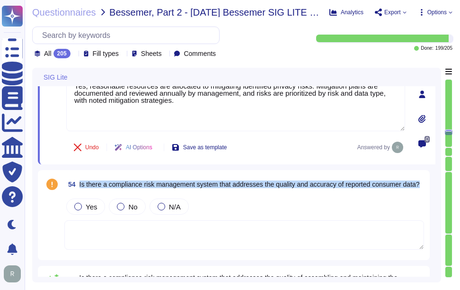
drag, startPoint x: 79, startPoint y: 178, endPoint x: 119, endPoint y: 188, distance: 41.4
click at [119, 188] on span "54 Is there a compliance risk management system that addresses the quality and …" at bounding box center [241, 184] width 355 height 17
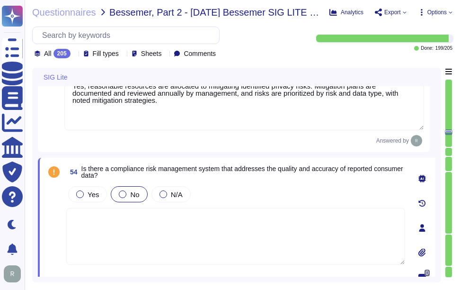
type textarea "Yes, there is an information security policy that has been approved by manageme…"
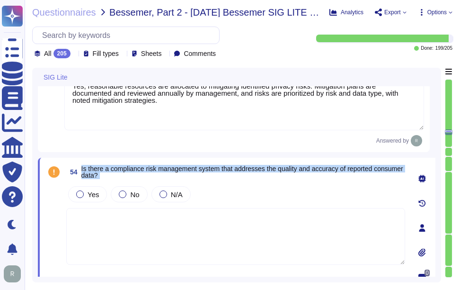
drag, startPoint x: 82, startPoint y: 167, endPoint x: 140, endPoint y: 182, distance: 60.1
click at [140, 182] on div "54 Is there a compliance risk management system that addresses the quality and …" at bounding box center [225, 227] width 360 height 129
click at [106, 170] on span "Is there a compliance risk management system that addresses the quality and acc…" at bounding box center [242, 172] width 322 height 14
drag, startPoint x: 81, startPoint y: 167, endPoint x: 130, endPoint y: 178, distance: 50.1
click at [130, 178] on span "Is there a compliance risk management system that addresses the quality and acc…" at bounding box center [243, 171] width 324 height 13
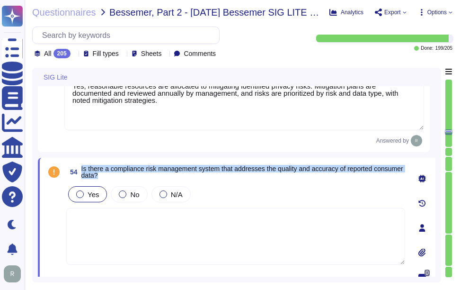
click at [78, 195] on div at bounding box center [80, 194] width 8 height 8
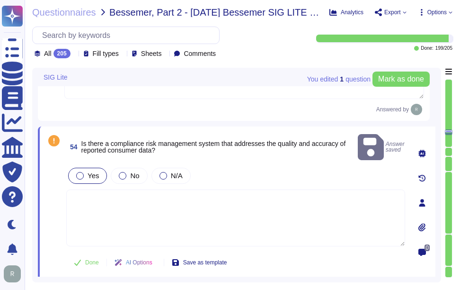
type textarea "Yes, all information security policies, standards, guidelines, and procedures h…"
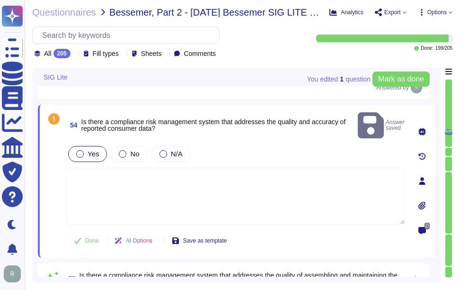
click at [148, 172] on textarea at bounding box center [235, 196] width 339 height 57
paste textarea "Yes, there is a compliance risk management system in place that identifies, doc…"
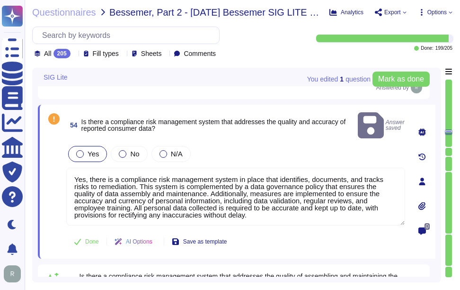
type textarea "Yes, there is a compliance risk management system in place that identifies, doc…"
click at [300, 144] on div "Yes No N/A" at bounding box center [235, 154] width 339 height 20
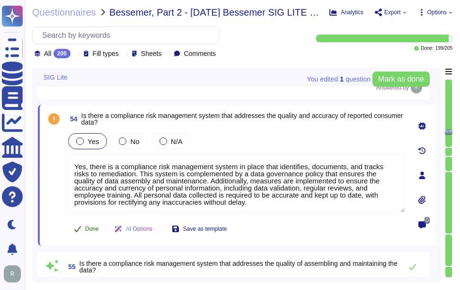
click at [91, 230] on span "Done" at bounding box center [92, 229] width 14 height 6
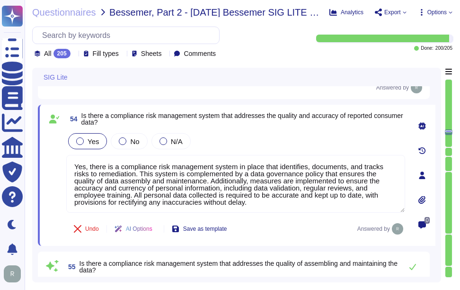
click at [295, 127] on div "54 Is there a compliance risk management system that addresses the quality and …" at bounding box center [225, 175] width 360 height 130
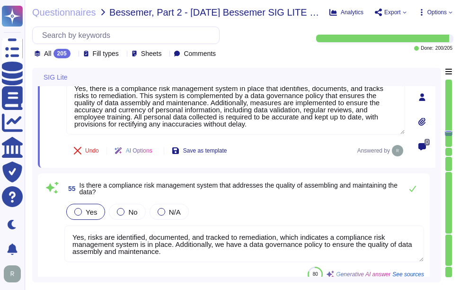
scroll to position [5695, 0]
